Goal: Task Accomplishment & Management: Use online tool/utility

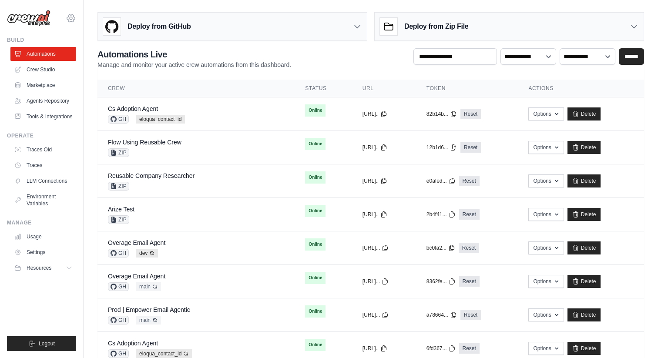
click at [68, 17] on icon at bounding box center [71, 17] width 8 height 7
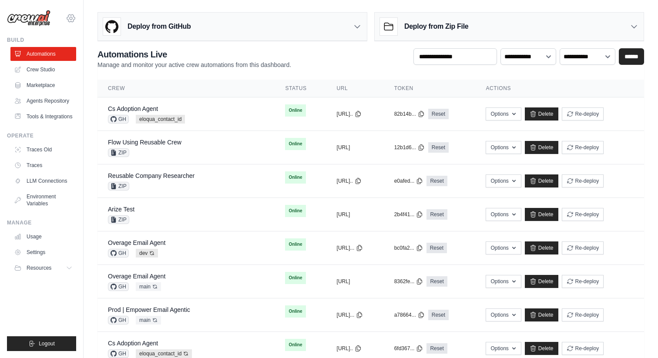
click at [69, 22] on icon at bounding box center [71, 18] width 10 height 10
click at [70, 13] on icon at bounding box center [71, 18] width 10 height 10
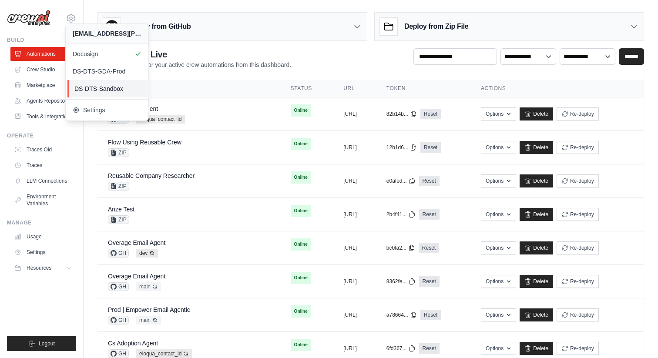
click at [88, 82] on link "DS-DTS-Sandbox" at bounding box center [108, 88] width 83 height 17
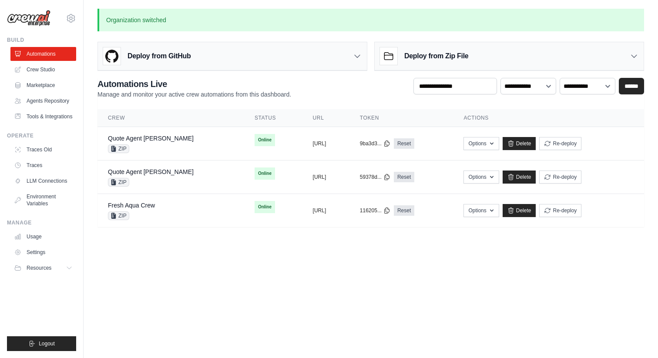
click at [425, 58] on h3 "Deploy from Zip File" at bounding box center [436, 56] width 64 height 10
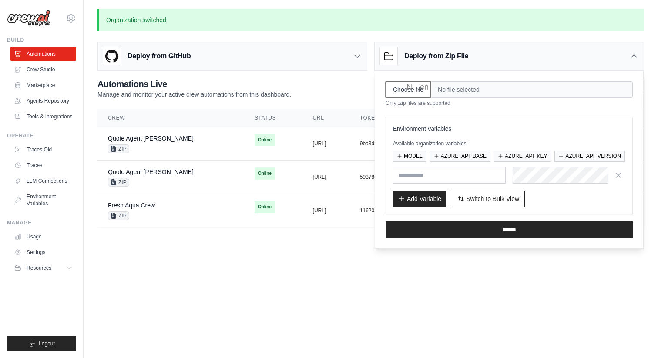
click at [415, 95] on input "Choose file" at bounding box center [408, 89] width 45 height 17
type input "**********"
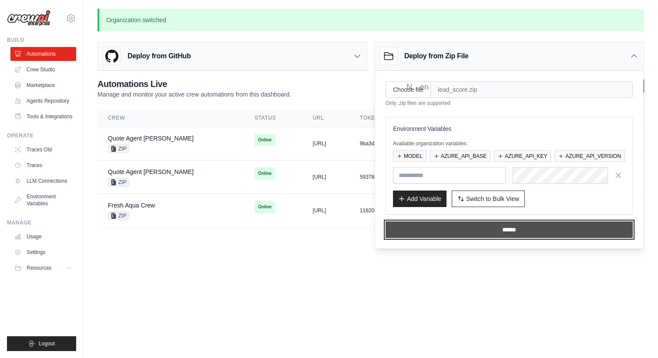
click at [441, 228] on input "******" at bounding box center [509, 230] width 247 height 17
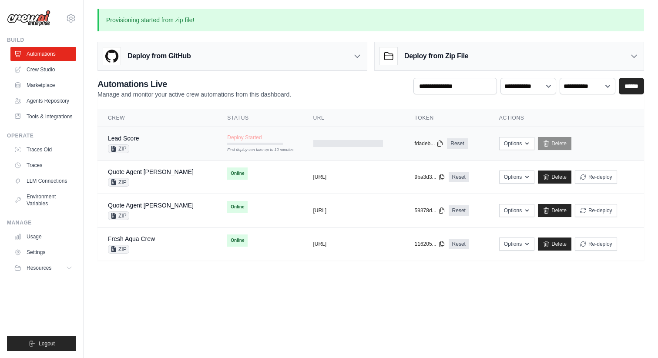
click at [134, 134] on div "Lead Score" at bounding box center [123, 138] width 31 height 9
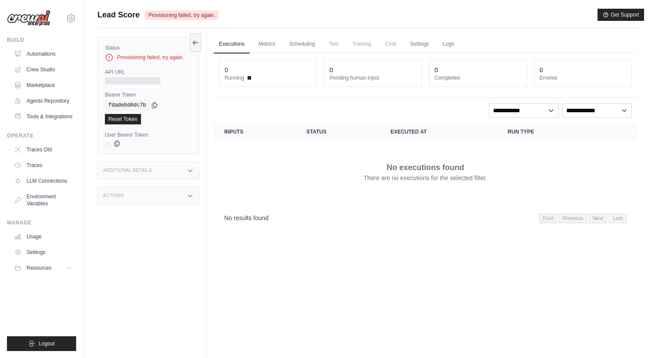
click at [172, 59] on div "Provisioning failed, try again." at bounding box center [148, 57] width 87 height 9
click at [207, 14] on span "Provisioning failed, try again." at bounding box center [182, 15] width 74 height 10
click at [64, 54] on link "Automations" at bounding box center [44, 54] width 66 height 14
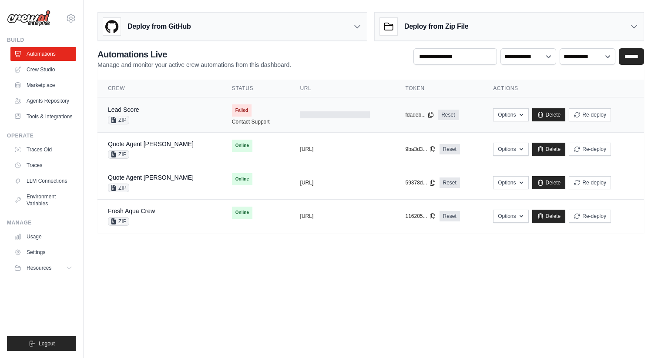
click at [232, 110] on span "Failed" at bounding box center [242, 110] width 20 height 12
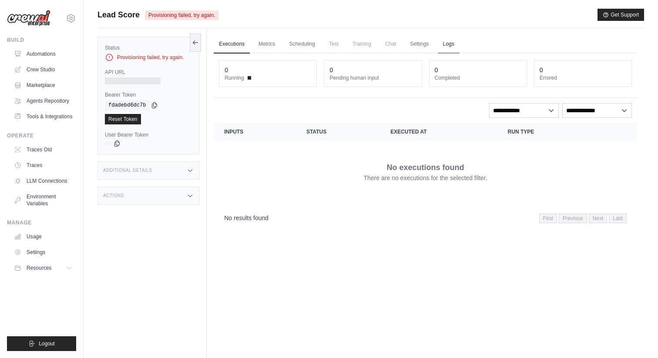
click at [445, 49] on link "Logs" at bounding box center [449, 44] width 22 height 18
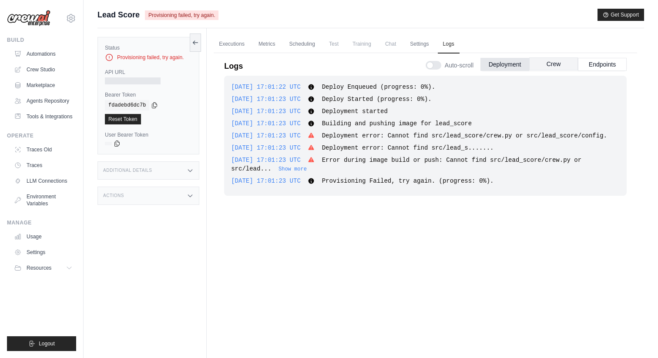
click at [541, 65] on button "Crew" at bounding box center [553, 63] width 49 height 13
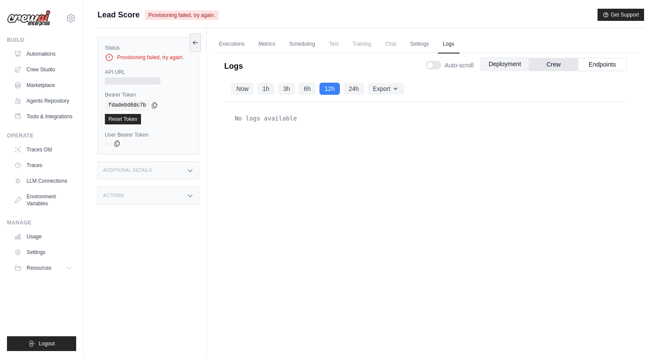
click at [505, 67] on button "Deployment" at bounding box center [505, 63] width 49 height 13
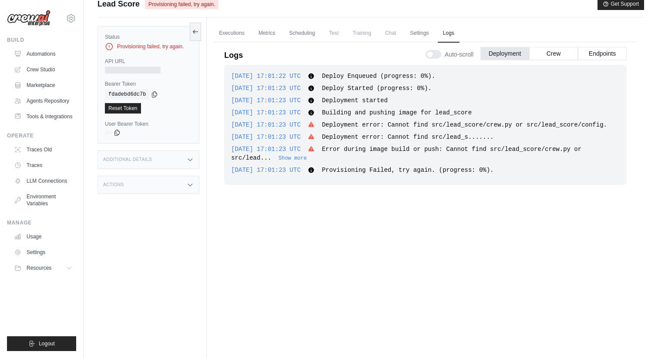
scroll to position [15, 0]
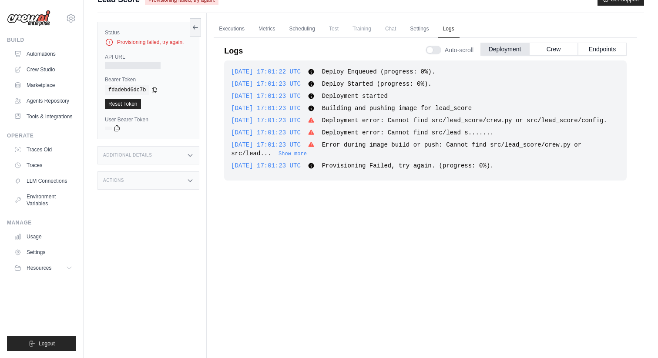
click at [314, 169] on icon at bounding box center [312, 166] width 6 height 6
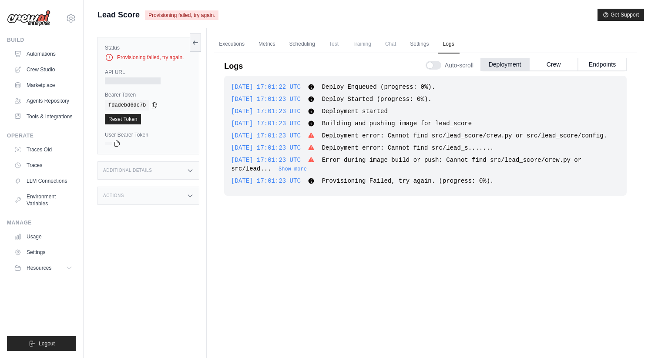
click at [314, 125] on icon at bounding box center [312, 124] width 6 height 6
click at [314, 112] on icon at bounding box center [312, 112] width 6 height 6
click at [314, 122] on icon at bounding box center [312, 124] width 6 height 6
click at [314, 111] on icon at bounding box center [312, 112] width 6 height 6
click at [314, 101] on icon at bounding box center [312, 100] width 6 height 6
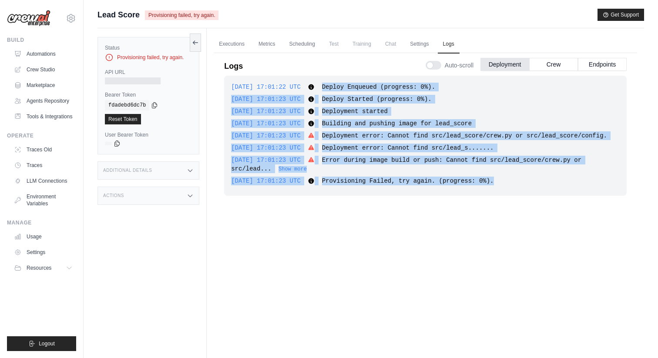
drag, startPoint x: 337, startPoint y: 87, endPoint x: 383, endPoint y: 218, distance: 138.9
click at [383, 218] on div "2025-09-26 17:01:22 UTC Deploy Enqueued (progress: 0%). Show more Show less 202…" at bounding box center [425, 212] width 403 height 273
click at [454, 173] on div "2025-09-26 17:01:23 UTC Error during image build or push: Cannot find src/lead_…" at bounding box center [425, 164] width 389 height 17
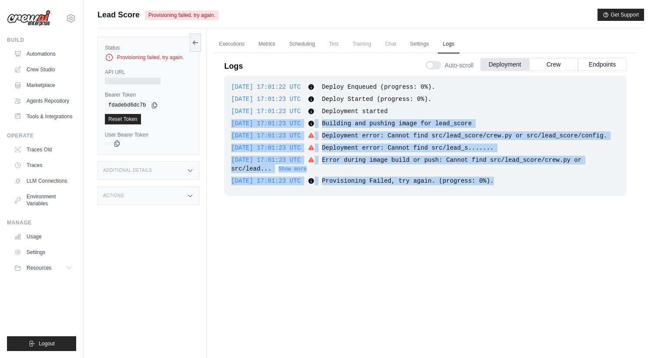
drag, startPoint x: 509, startPoint y: 190, endPoint x: 290, endPoint y: 116, distance: 231.2
click at [290, 116] on div "2025-09-26 17:01:22 UTC Deploy Enqueued (progress: 0%). Show more Show less 202…" at bounding box center [425, 136] width 403 height 120
click at [306, 172] on button "Show more" at bounding box center [293, 168] width 28 height 7
click at [367, 185] on span "Provisioning Failed, try again. (progress: 0%)." at bounding box center [408, 181] width 172 height 7
drag, startPoint x: 519, startPoint y: 192, endPoint x: 292, endPoint y: 98, distance: 245.5
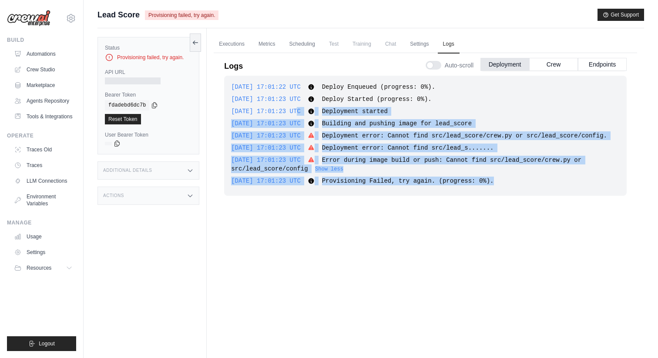
click at [293, 104] on div "2025-09-26 17:01:22 UTC Deploy Enqueued (progress: 0%). Show more Show less 202…" at bounding box center [425, 136] width 403 height 120
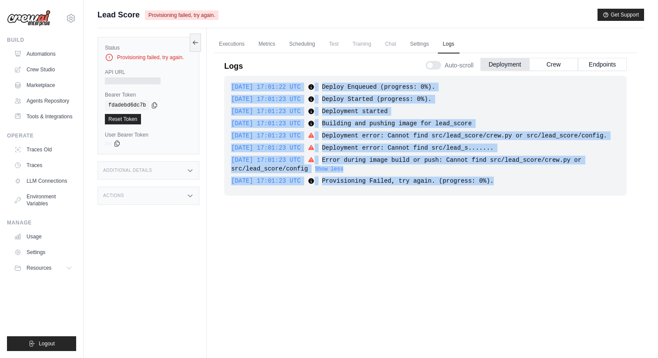
drag, startPoint x: 232, startPoint y: 84, endPoint x: 502, endPoint y: 212, distance: 299.3
click at [502, 212] on div "2025-09-26 17:01:22 UTC Deploy Enqueued (progress: 0%). Show more Show less 202…" at bounding box center [425, 212] width 403 height 273
click at [491, 170] on span "Error during image build or push: Cannot find src/lead_score/crew.py or src/lea…" at bounding box center [406, 165] width 350 height 16
drag, startPoint x: 520, startPoint y: 195, endPoint x: 227, endPoint y: 81, distance: 314.7
click at [227, 81] on div "2025-09-26 17:01:22 UTC Deploy Enqueued (progress: 0%). Show more Show less 202…" at bounding box center [425, 136] width 403 height 120
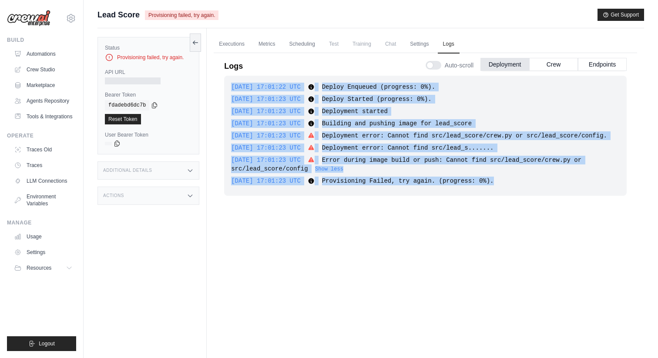
click at [269, 68] on div "Logs Auto-scroll Deployment Crew Endpoints" at bounding box center [425, 63] width 403 height 24
drag, startPoint x: 515, startPoint y: 188, endPoint x: 290, endPoint y: 94, distance: 243.9
click at [290, 96] on div "2025-09-26 17:01:22 UTC Deploy Enqueued (progress: 0%). Show more Show less 202…" at bounding box center [425, 136] width 403 height 120
click at [260, 70] on div "Logs Auto-scroll Deployment Crew Endpoints" at bounding box center [425, 63] width 403 height 24
drag, startPoint x: 227, startPoint y: 78, endPoint x: 554, endPoint y: 269, distance: 378.5
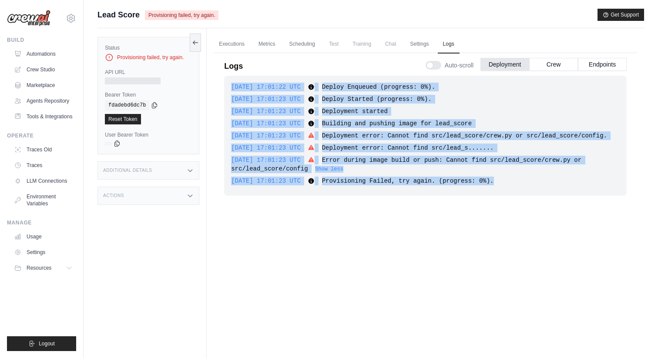
click at [552, 266] on div "2025-09-26 17:01:22 UTC Deploy Enqueued (progress: 0%). Show more Show less 202…" at bounding box center [425, 212] width 403 height 273
click at [514, 173] on div "2025-09-26 17:01:23 UTC Error during image build or push: Cannot find src/lead_…" at bounding box center [425, 164] width 389 height 17
drag, startPoint x: 523, startPoint y: 192, endPoint x: 243, endPoint y: 79, distance: 302.6
click at [243, 78] on div "2025-09-26 17:01:22 UTC Deploy Enqueued (progress: 0%). Show more Show less 202…" at bounding box center [425, 136] width 403 height 120
click at [324, 173] on div "2025-09-26 17:01:23 UTC Error during image build or push: Cannot find src/lead_…" at bounding box center [425, 164] width 389 height 17
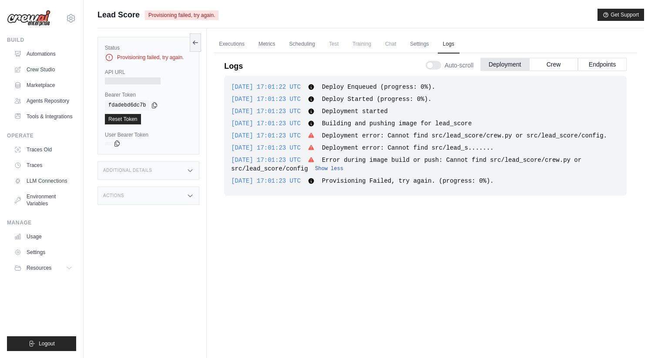
click at [326, 172] on button "Show less" at bounding box center [329, 168] width 28 height 7
click at [287, 172] on button "Show more" at bounding box center [293, 168] width 28 height 7
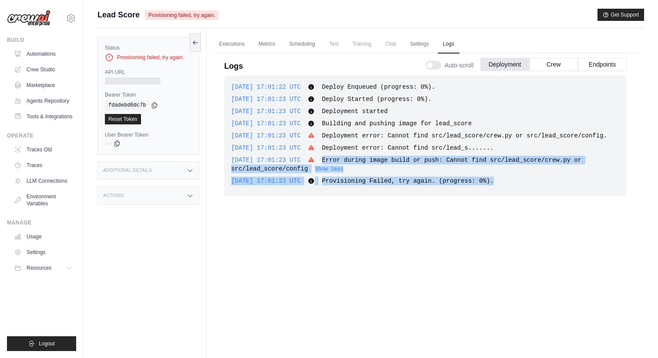
drag, startPoint x: 337, startPoint y: 167, endPoint x: 561, endPoint y: 316, distance: 268.8
click at [561, 316] on div "2025-09-26 17:01:22 UTC Deploy Enqueued (progress: 0%). Show more Show less 202…" at bounding box center [425, 212] width 403 height 273
click at [525, 185] on div "2025-09-26 17:01:23 UTC Provisioning Failed, try again. (progress: 0%). Show mo…" at bounding box center [425, 181] width 389 height 9
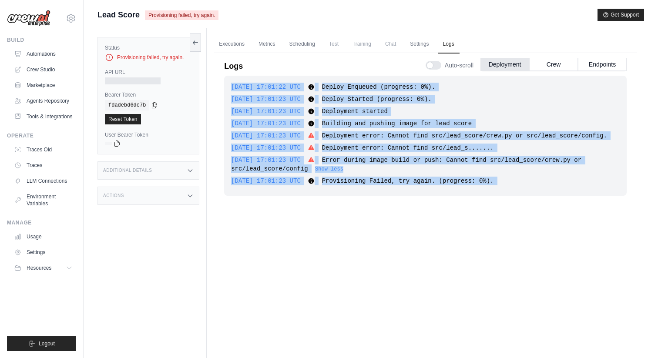
drag, startPoint x: 525, startPoint y: 193, endPoint x: 300, endPoint y: 81, distance: 251.9
click at [300, 81] on div "2025-09-26 17:01:22 UTC Deploy Enqueued (progress: 0%). Show more Show less 202…" at bounding box center [425, 136] width 403 height 120
click at [58, 55] on link "Automations" at bounding box center [44, 54] width 66 height 14
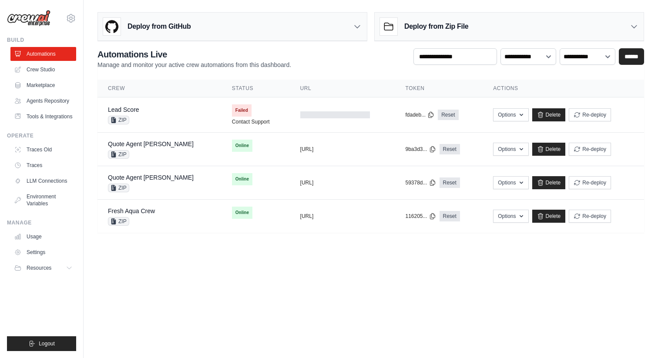
click at [460, 35] on div "Deploy from Zip File" at bounding box center [509, 27] width 269 height 28
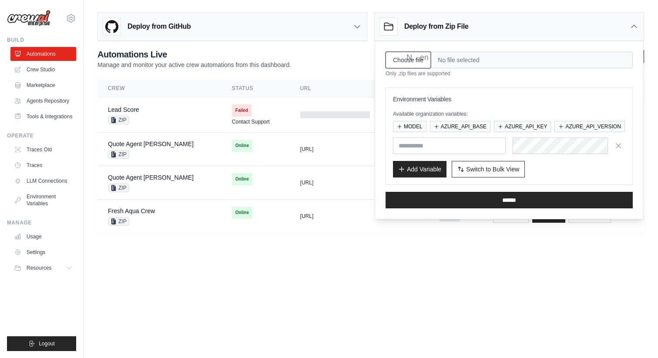
click at [417, 58] on input "Choose file" at bounding box center [408, 60] width 45 height 17
type input "**********"
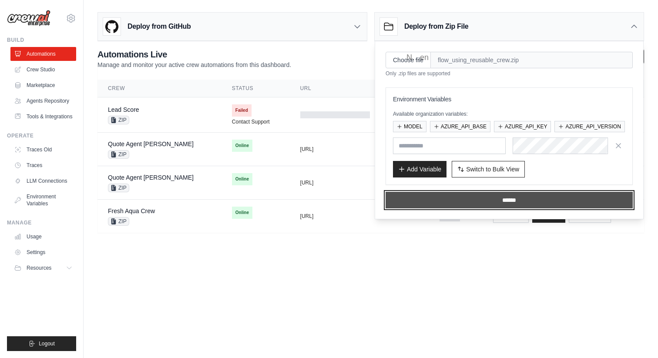
click at [468, 203] on input "******" at bounding box center [509, 200] width 247 height 17
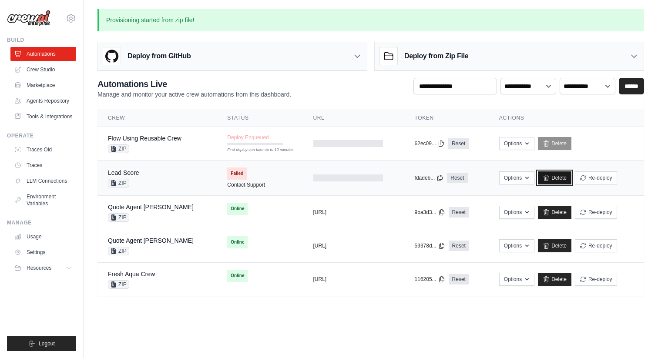
click at [549, 182] on link "Delete" at bounding box center [555, 178] width 34 height 13
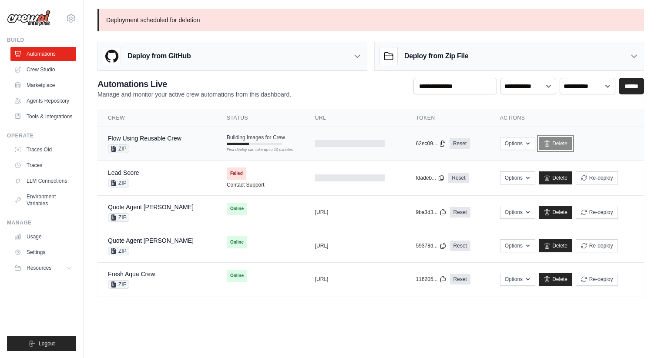
click at [562, 142] on link "Delete" at bounding box center [556, 143] width 34 height 13
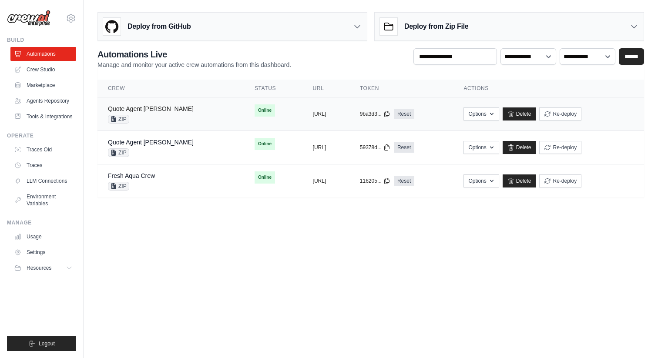
click at [142, 112] on link "Quote Agent [PERSON_NAME]" at bounding box center [151, 108] width 86 height 7
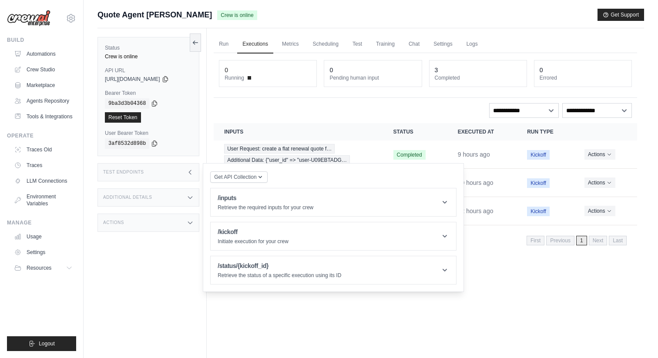
click at [173, 173] on div "Test Endpoints" at bounding box center [149, 172] width 102 height 18
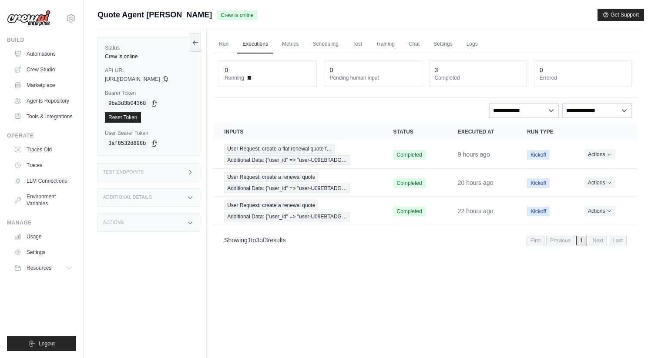
click at [173, 173] on div "Test Endpoints" at bounding box center [149, 172] width 102 height 18
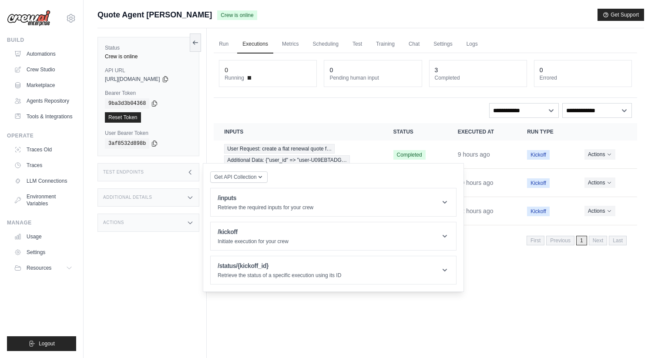
click at [173, 173] on div "Test Endpoints" at bounding box center [149, 172] width 102 height 18
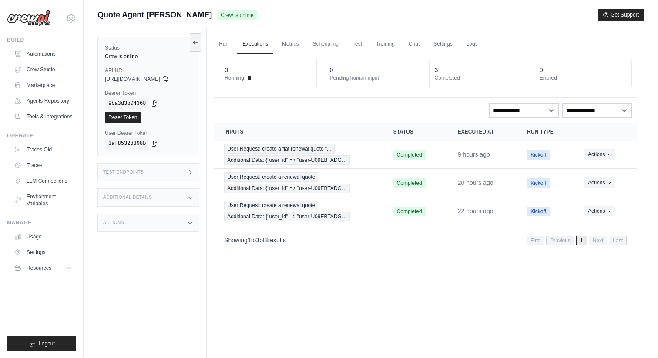
click at [161, 198] on div "Additional Details" at bounding box center [149, 198] width 102 height 18
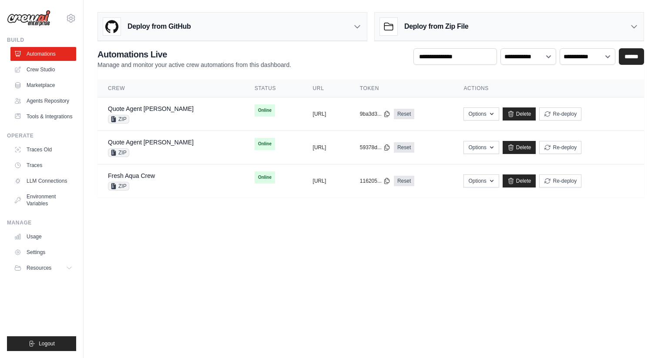
click at [416, 31] on h3 "Deploy from Zip File" at bounding box center [436, 26] width 64 height 10
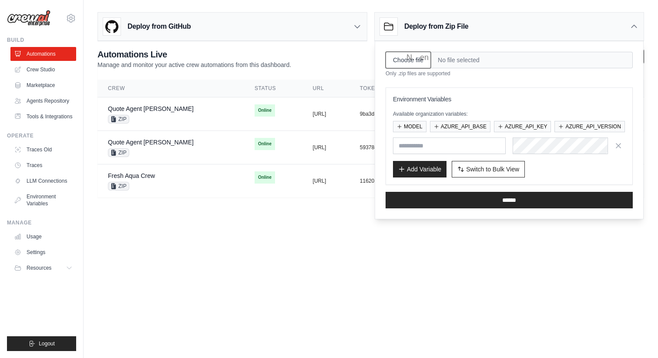
click at [415, 63] on input "Choose file" at bounding box center [408, 60] width 45 height 17
type input "**********"
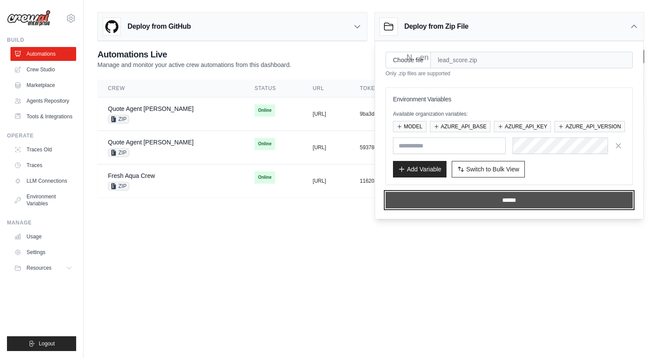
click at [472, 203] on input "******" at bounding box center [509, 200] width 247 height 17
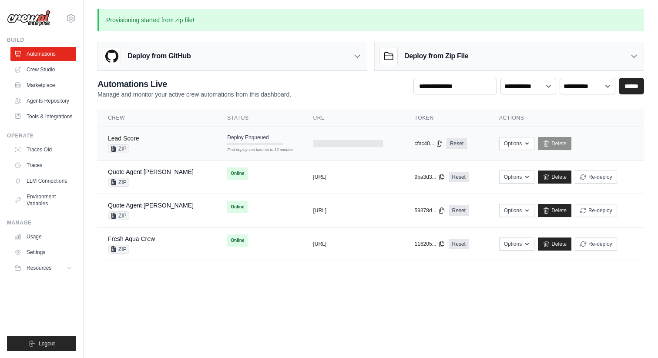
click at [128, 138] on link "Lead Score" at bounding box center [123, 138] width 31 height 7
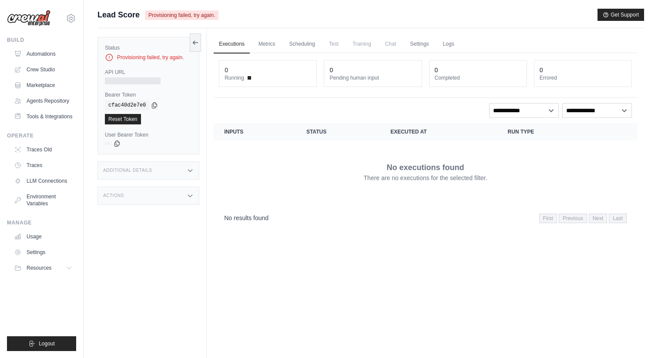
click at [152, 171] on div "Additional Details" at bounding box center [149, 171] width 102 height 18
click at [175, 224] on div "Standard" at bounding box center [175, 220] width 34 height 7
click at [168, 245] on div "Actions" at bounding box center [149, 247] width 102 height 18
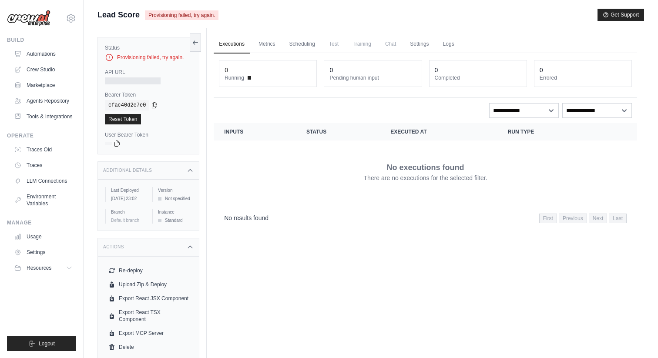
scroll to position [37, 0]
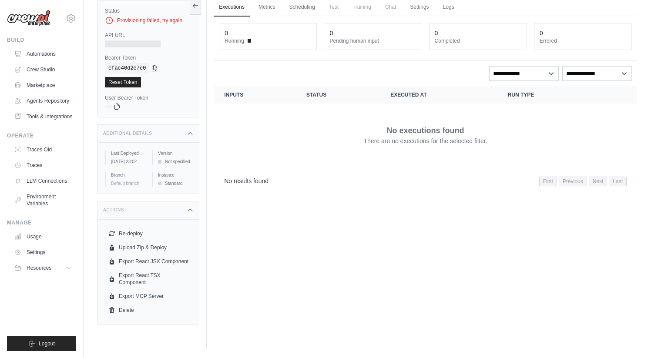
click at [180, 219] on div "Actions" at bounding box center [149, 210] width 102 height 18
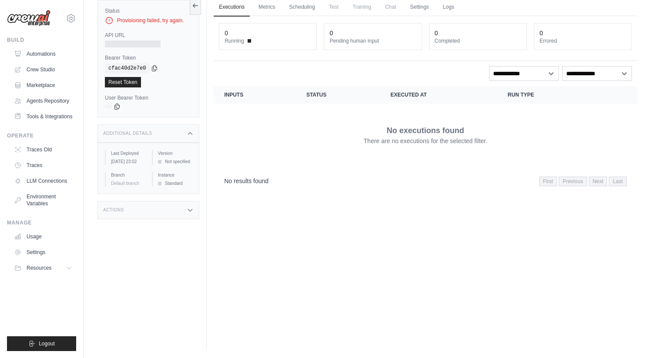
scroll to position [0, 0]
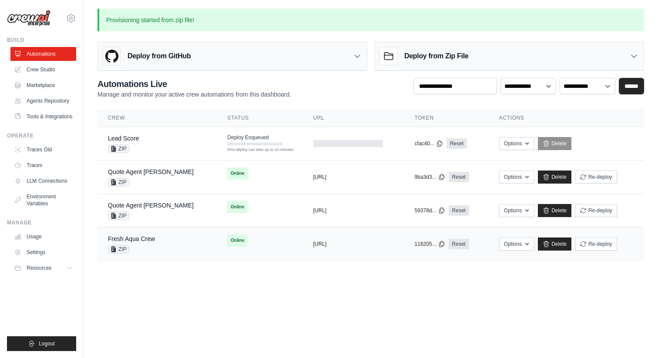
click at [144, 233] on td "Fresh Aqua Crew ZIP" at bounding box center [157, 245] width 119 height 34
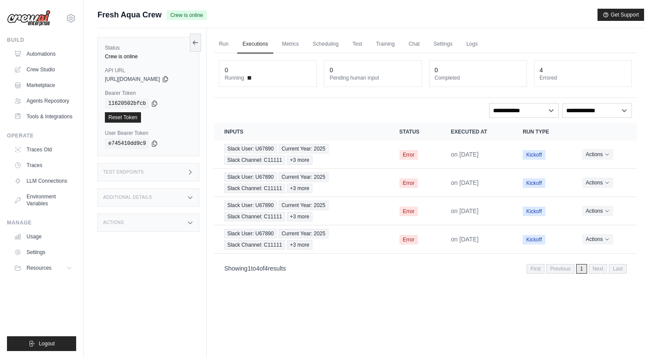
click at [179, 195] on div "Additional Details" at bounding box center [149, 198] width 102 height 18
click at [150, 199] on h3 "Additional Details" at bounding box center [127, 197] width 49 height 5
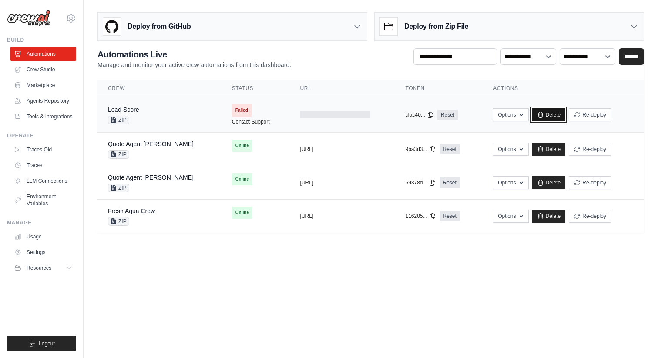
click at [550, 118] on link "Delete" at bounding box center [549, 114] width 34 height 13
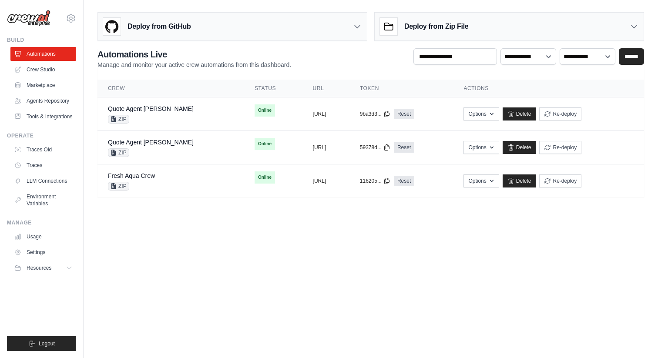
click at [506, 26] on div "Deploy from Zip File" at bounding box center [509, 27] width 269 height 28
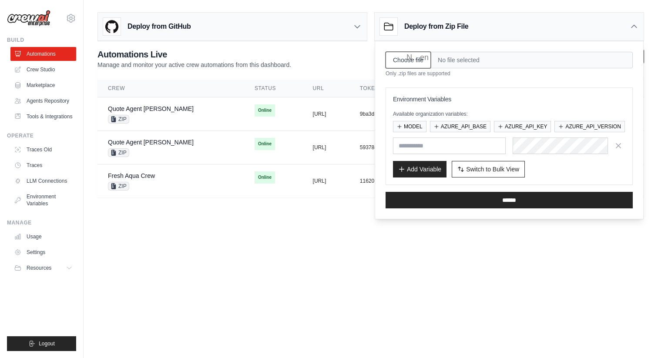
click at [411, 62] on input "Choose file" at bounding box center [408, 60] width 45 height 17
type input "**********"
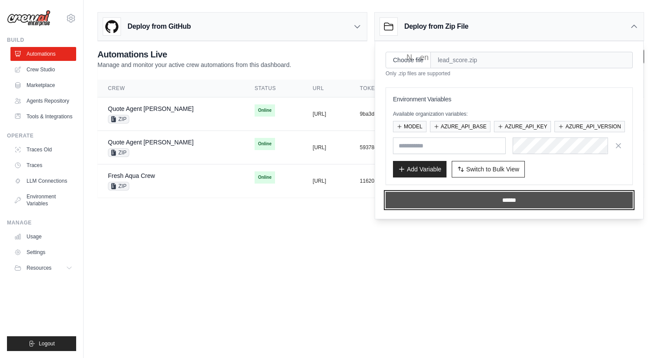
click at [459, 203] on input "******" at bounding box center [509, 200] width 247 height 17
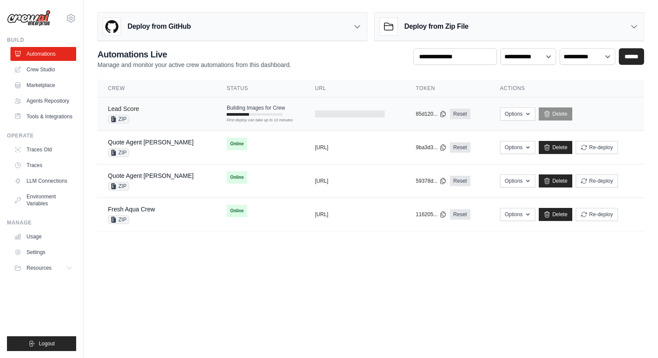
click at [133, 111] on link "Lead Score" at bounding box center [123, 108] width 31 height 7
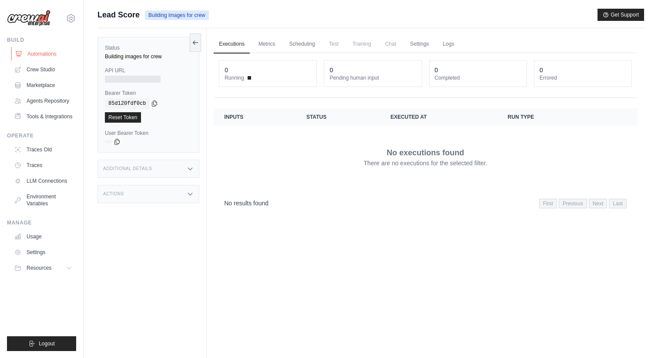
click at [51, 50] on link "Automations" at bounding box center [44, 54] width 66 height 14
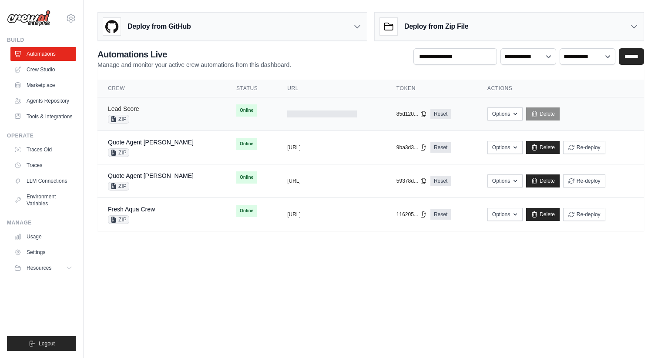
click at [133, 110] on link "Lead Score" at bounding box center [123, 108] width 31 height 7
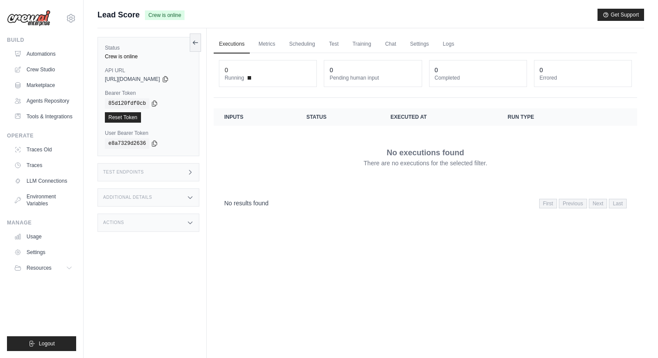
click at [175, 172] on div "Test Endpoints" at bounding box center [149, 172] width 102 height 18
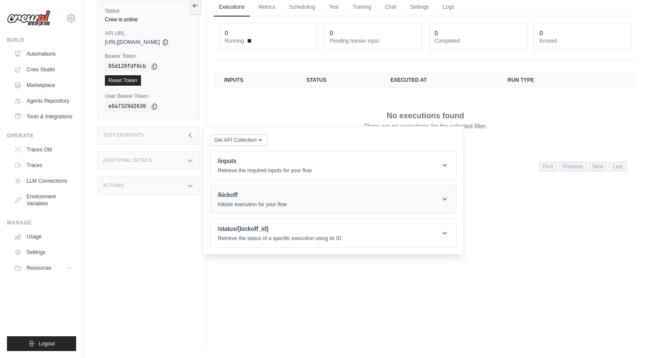
click at [253, 195] on h1 "/kickoff" at bounding box center [252, 195] width 69 height 9
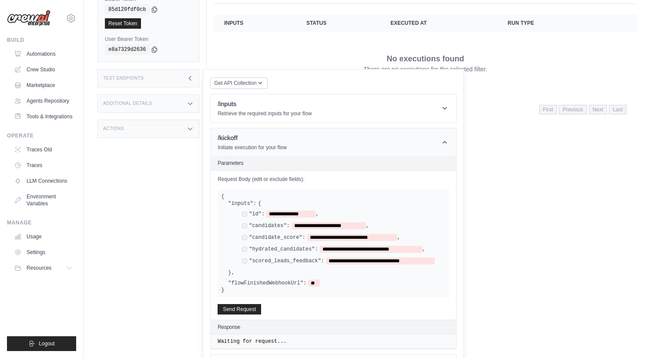
scroll to position [125, 0]
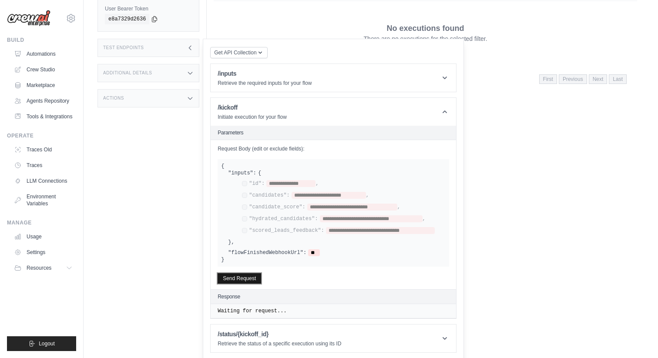
click at [243, 276] on button "Send Request" at bounding box center [240, 278] width 44 height 10
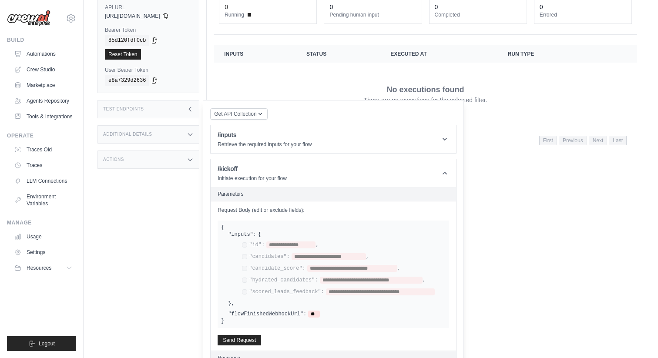
scroll to position [0, 0]
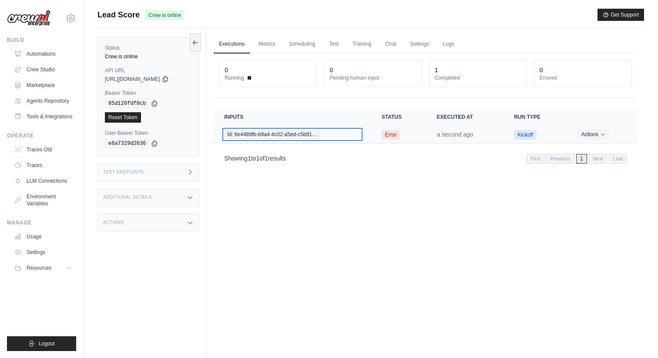
click at [334, 131] on div "Id: 6e4489fb-b9a4-4c02-a5ed-c5b91…" at bounding box center [292, 135] width 137 height 10
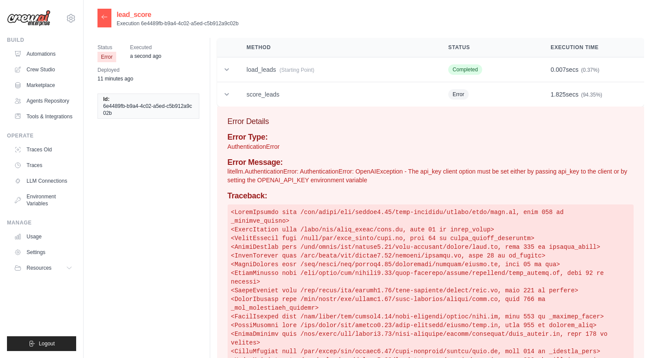
click at [101, 17] on div at bounding box center [105, 18] width 14 height 19
click at [104, 15] on icon at bounding box center [104, 16] width 7 height 7
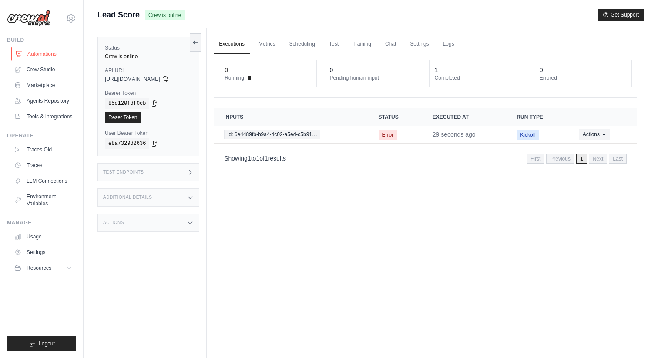
click at [31, 52] on link "Automations" at bounding box center [44, 54] width 66 height 14
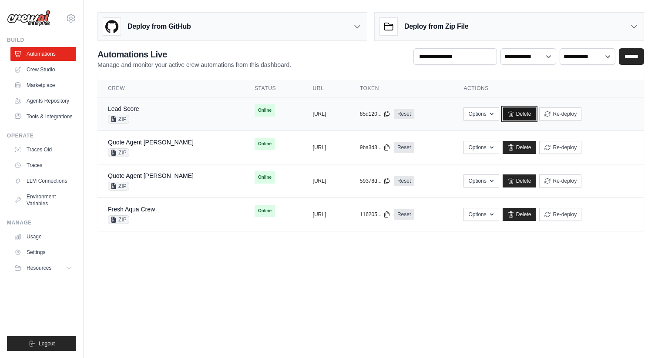
click at [515, 114] on icon at bounding box center [511, 114] width 7 height 7
click at [532, 116] on link "Delete" at bounding box center [520, 114] width 34 height 13
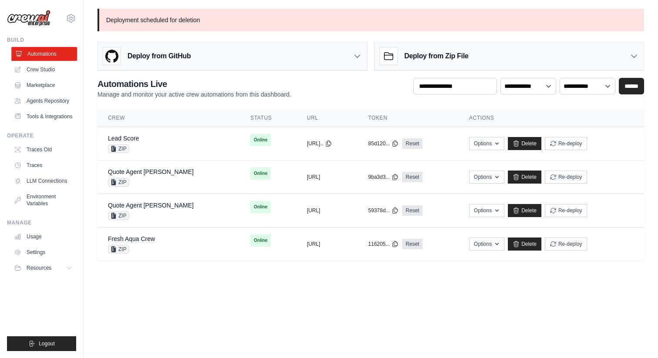
click at [40, 51] on link "Automations" at bounding box center [44, 54] width 66 height 14
